Goal: Transaction & Acquisition: Obtain resource

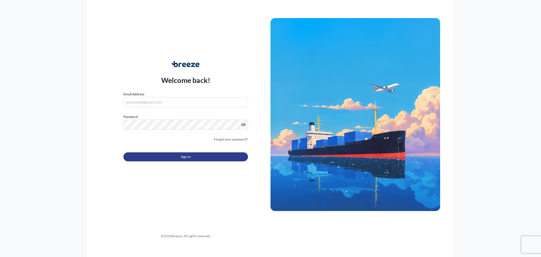
type input "[EMAIL_ADDRESS][PERSON_NAME][DOMAIN_NAME]"
click at [169, 158] on button "Sign In" at bounding box center [185, 156] width 124 height 9
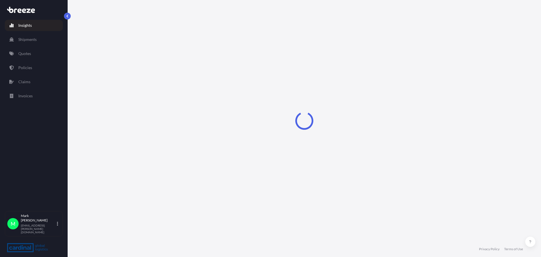
select select "2025"
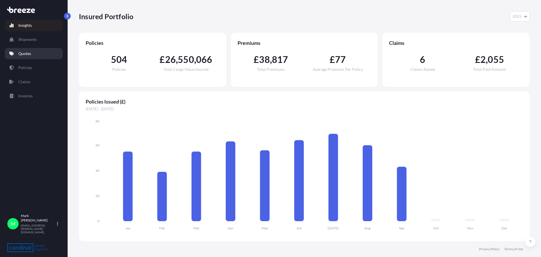
click at [31, 52] on p "Quotes" at bounding box center [24, 54] width 13 height 6
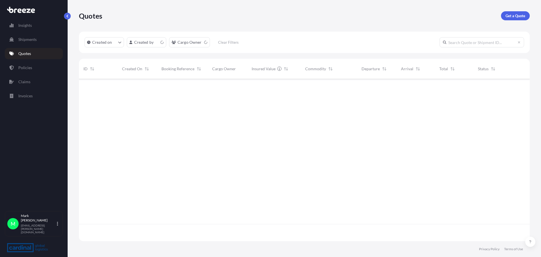
scroll to position [161, 446]
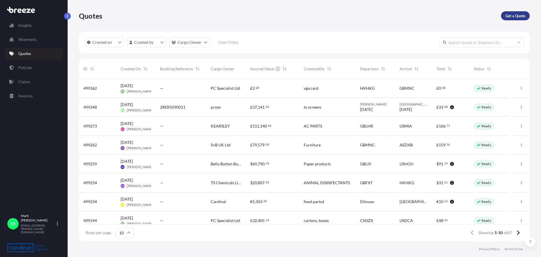
click at [519, 17] on p "Get a Quote" at bounding box center [515, 16] width 20 height 6
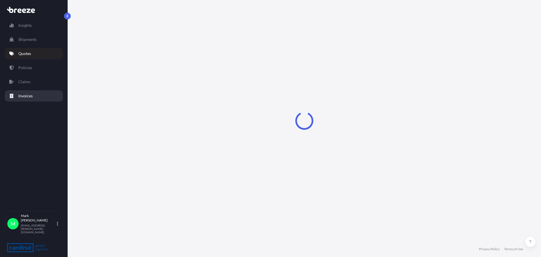
select select "Sea"
select select "1"
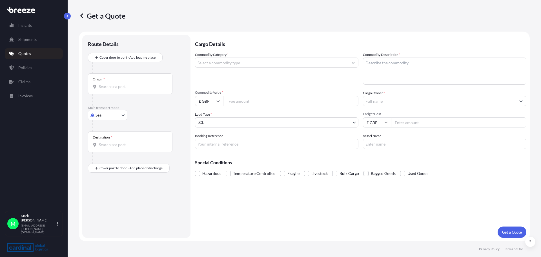
click at [217, 63] on input "Commodity Category *" at bounding box center [271, 62] width 153 height 10
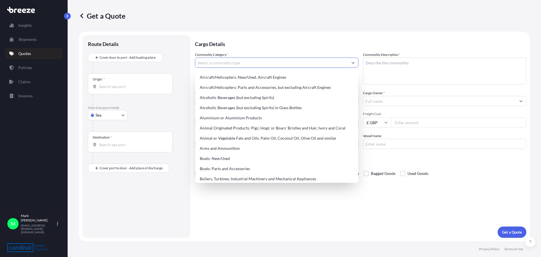
click at [232, 65] on input "Commodity Category *" at bounding box center [271, 62] width 153 height 10
click at [233, 61] on input "Commodity Category *" at bounding box center [271, 62] width 153 height 10
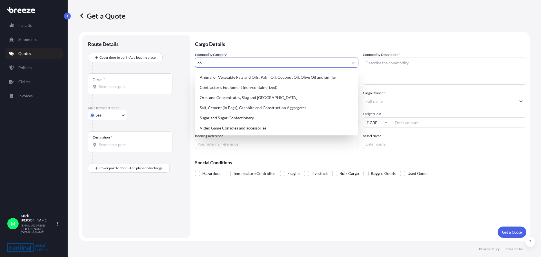
type input "c"
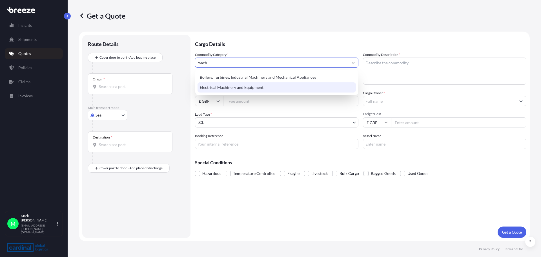
click at [237, 90] on div "Electrical Machinery and Equipment" at bounding box center [276, 87] width 158 height 10
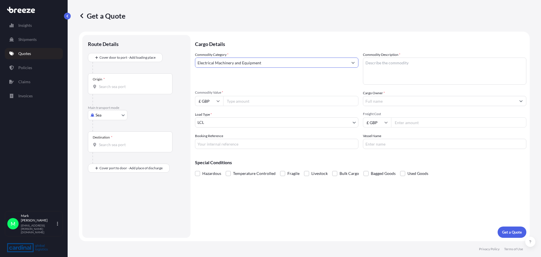
type input "Electrical Machinery and Equipment"
click at [388, 64] on textarea "Commodity Description *" at bounding box center [444, 70] width 163 height 27
type textarea "construction machinery"
click at [246, 102] on input "Commodity Value *" at bounding box center [290, 101] width 135 height 10
type input "5"
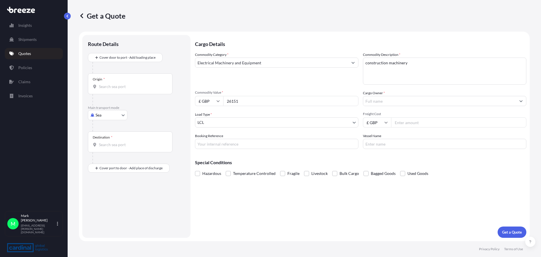
type input "26151"
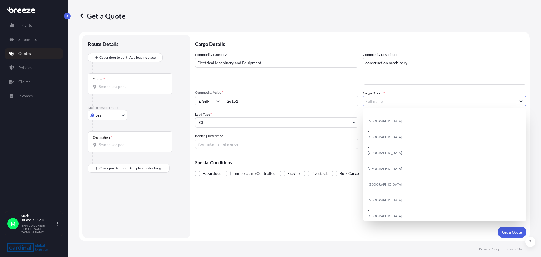
click at [377, 101] on input "Cargo Owner *" at bounding box center [439, 101] width 153 height 10
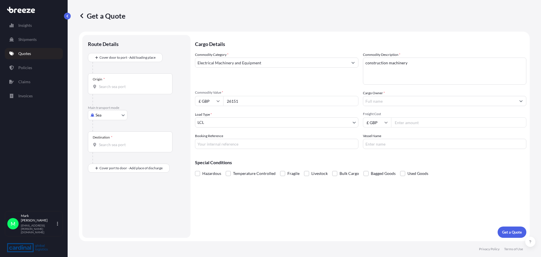
click at [378, 103] on input "Cargo Owner *" at bounding box center [439, 101] width 153 height 10
type input "2"
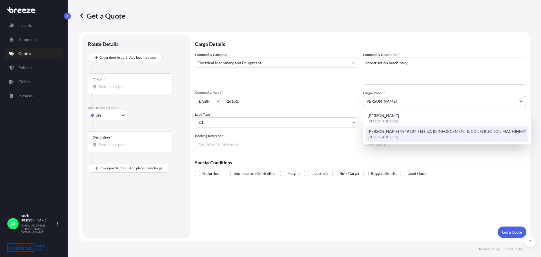
click at [410, 133] on span "[PERSON_NAME] 1949 LIMITED T/A REINFORCEMENT & CONSTRUCTION MACHINERY" at bounding box center [447, 131] width 159 height 6
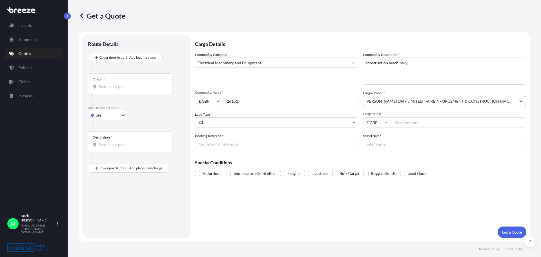
type input "[PERSON_NAME] 1949 LIMITED T/A REINFORCEMENT & CONSTRUCTION MACHINERY"
click at [216, 144] on input "Booking Reference" at bounding box center [276, 144] width 163 height 10
click at [224, 144] on input "Booking Reference" at bounding box center [276, 144] width 163 height 10
type input "8peo5090014"
click at [415, 123] on input "Freight Cost" at bounding box center [458, 122] width 135 height 10
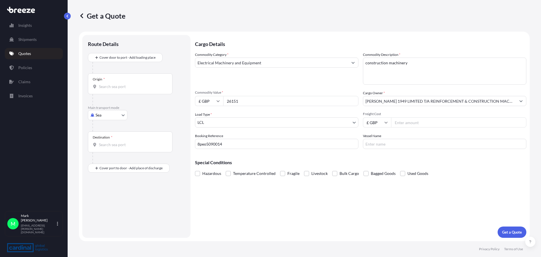
click at [400, 121] on input "Freight Cost" at bounding box center [458, 122] width 135 height 10
type input "215"
click at [371, 144] on input "Vessel Name" at bounding box center [444, 144] width 163 height 10
type input "hmm [GEOGRAPHIC_DATA]"
click at [515, 230] on p "Get a Quote" at bounding box center [512, 232] width 20 height 6
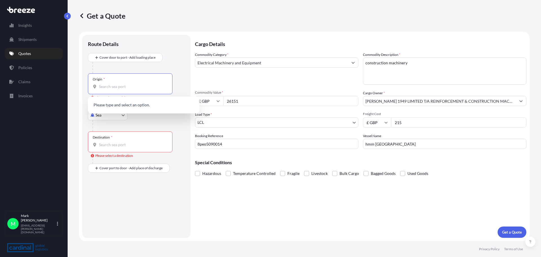
click at [114, 84] on input "Origin * Please select an origin" at bounding box center [132, 87] width 66 height 6
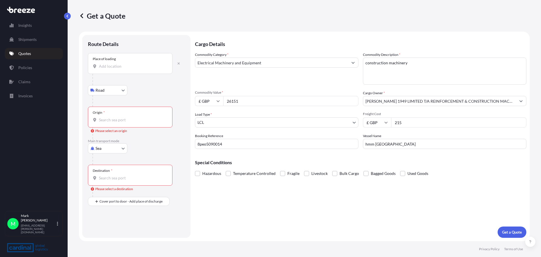
click at [121, 64] on div "Place of loading" at bounding box center [130, 63] width 84 height 21
click at [119, 67] on input "Place of loading" at bounding box center [132, 66] width 66 height 6
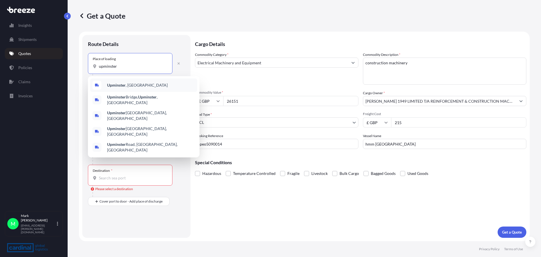
click at [118, 86] on b "Upminster" at bounding box center [116, 85] width 19 height 5
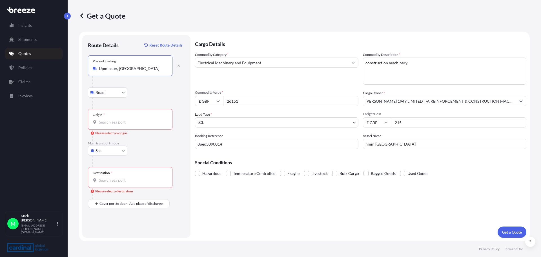
type input "Upminster, [GEOGRAPHIC_DATA]"
click at [110, 122] on input "Origin * Please select an origin" at bounding box center [132, 122] width 66 height 6
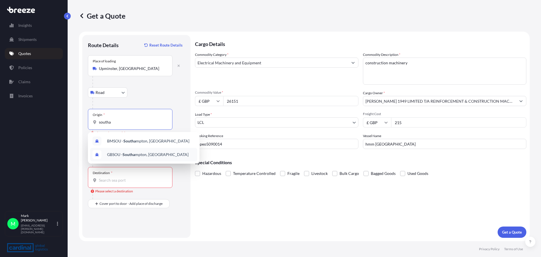
click at [137, 155] on span "GBSOU - Southa mpton, [GEOGRAPHIC_DATA]" at bounding box center [147, 155] width 81 height 6
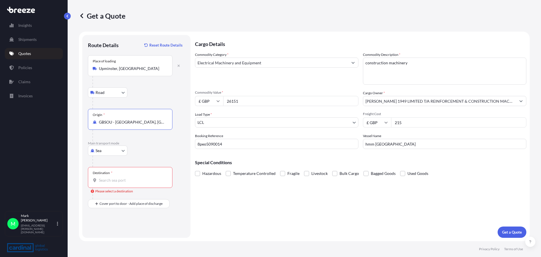
type input "GBSOU - [GEOGRAPHIC_DATA], [GEOGRAPHIC_DATA]"
click at [110, 182] on input "Destination * Please select a destination" at bounding box center [132, 180] width 66 height 6
type input "SGSIN - [GEOGRAPHIC_DATA], [GEOGRAPHIC_DATA]"
click at [512, 232] on p "Get a Quote" at bounding box center [512, 232] width 20 height 6
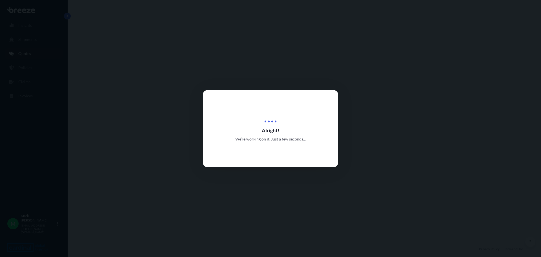
select select "Road"
select select "Sea"
select select "1"
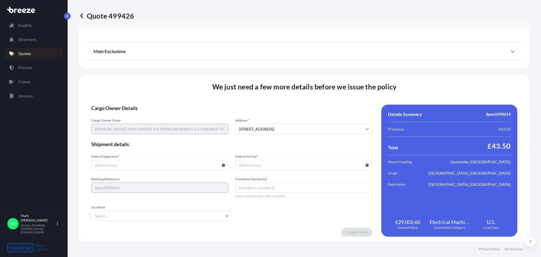
scroll to position [682, 0]
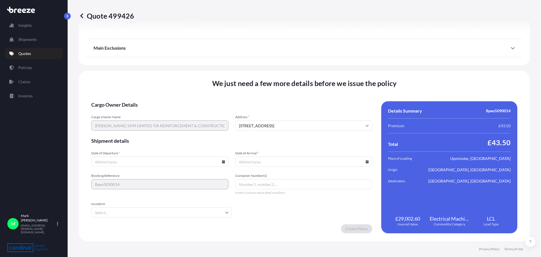
click at [107, 160] on input "Date of Departure *" at bounding box center [159, 161] width 137 height 10
click at [223, 163] on input "Date of Departure *" at bounding box center [159, 161] width 137 height 10
click at [175, 160] on input "Date of Departure *" at bounding box center [159, 161] width 137 height 10
type input "[DATE]"
click at [118, 210] on input "Incoterm" at bounding box center [161, 212] width 141 height 10
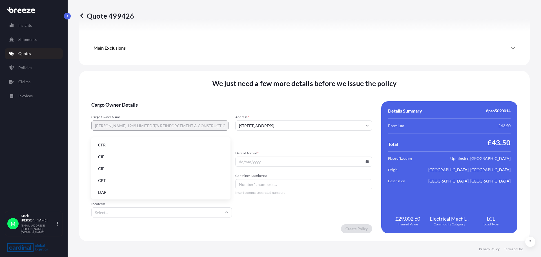
click at [108, 156] on li "CIF" at bounding box center [161, 156] width 135 height 11
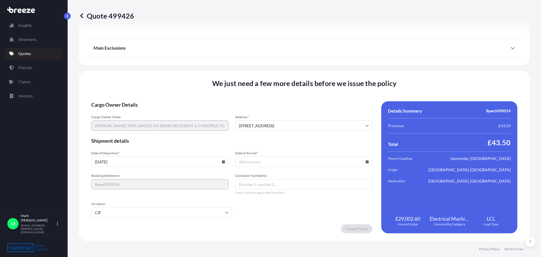
click at [271, 163] on input "Date of Arrival *" at bounding box center [303, 161] width 137 height 10
click at [366, 161] on icon at bounding box center [367, 161] width 3 height 3
click at [340, 67] on icon at bounding box center [340, 66] width 2 height 3
click at [328, 90] on button "1" at bounding box center [327, 89] width 9 height 9
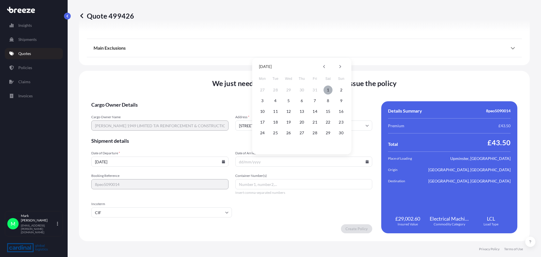
type input "[DATE]"
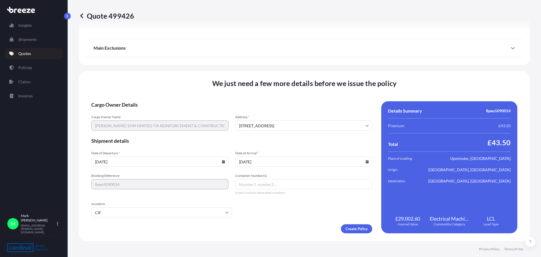
click at [251, 184] on input "Container Number(s)" at bounding box center [303, 184] width 137 height 10
type input "tbc"
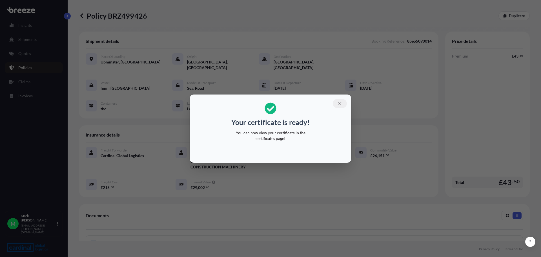
click at [338, 103] on icon "button" at bounding box center [339, 103] width 5 height 5
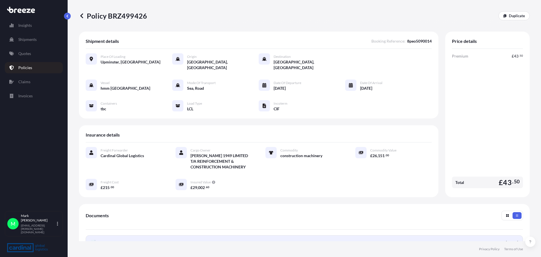
click at [104, 239] on span "Certificate" at bounding box center [110, 242] width 18 height 6
